Goal: Task Accomplishment & Management: Manage account settings

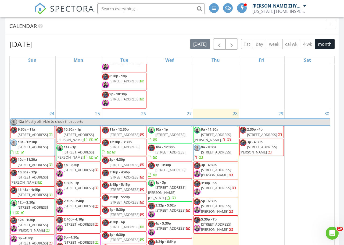
scroll to position [1121, 0]
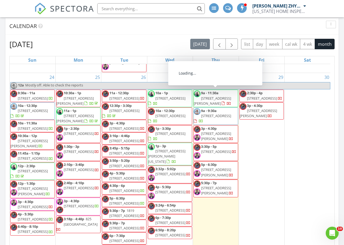
click at [213, 97] on span "50 Hitchcock Ave, STATEN ISLAND 10306" at bounding box center [212, 101] width 37 height 10
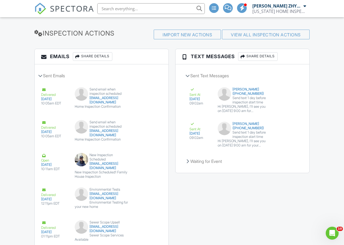
scroll to position [717, 0]
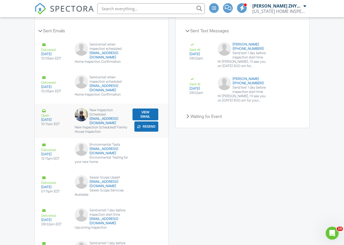
click at [113, 128] on div "New Inspection Scheduled1 Family House Inspection" at bounding box center [102, 129] width 54 height 9
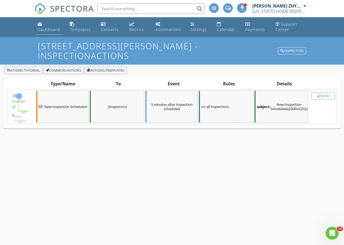
drag, startPoint x: 43, startPoint y: 28, endPoint x: 51, endPoint y: 33, distance: 9.6
click at [43, 28] on div "Dashboard" at bounding box center [49, 29] width 22 height 5
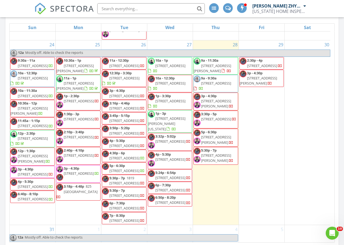
scroll to position [1176, 0]
drag, startPoint x: 332, startPoint y: 207, endPoint x: 7, endPoint y: 0, distance: 385.6
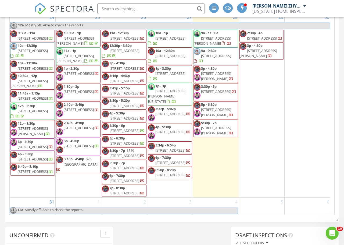
scroll to position [302, 0]
